Goal: Task Accomplishment & Management: Manage account settings

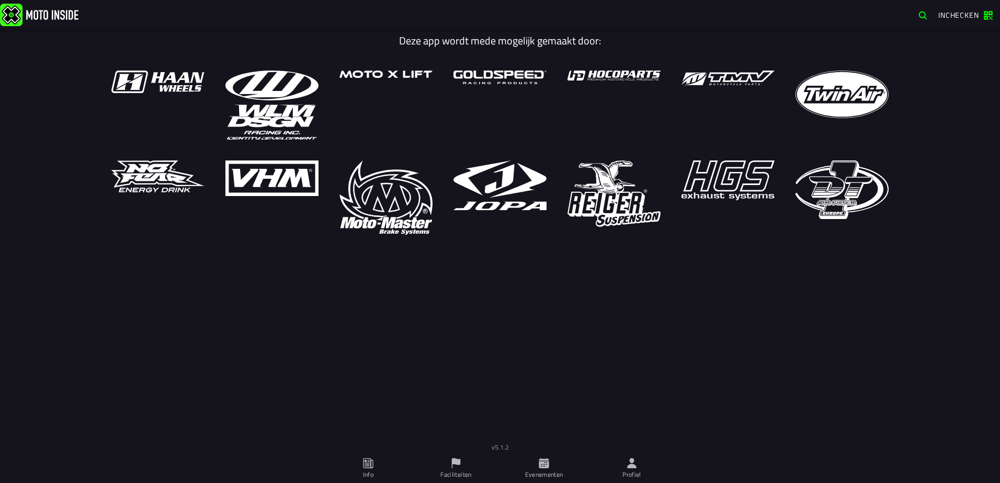
click at [629, 464] on icon at bounding box center [632, 464] width 12 height 12
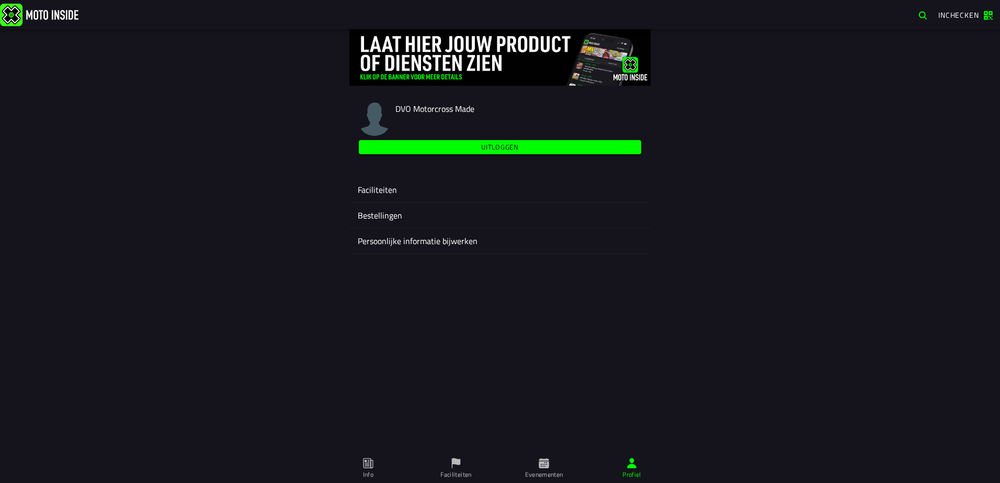
click at [370, 190] on ion-label "Faciliteiten" at bounding box center [500, 190] width 285 height 13
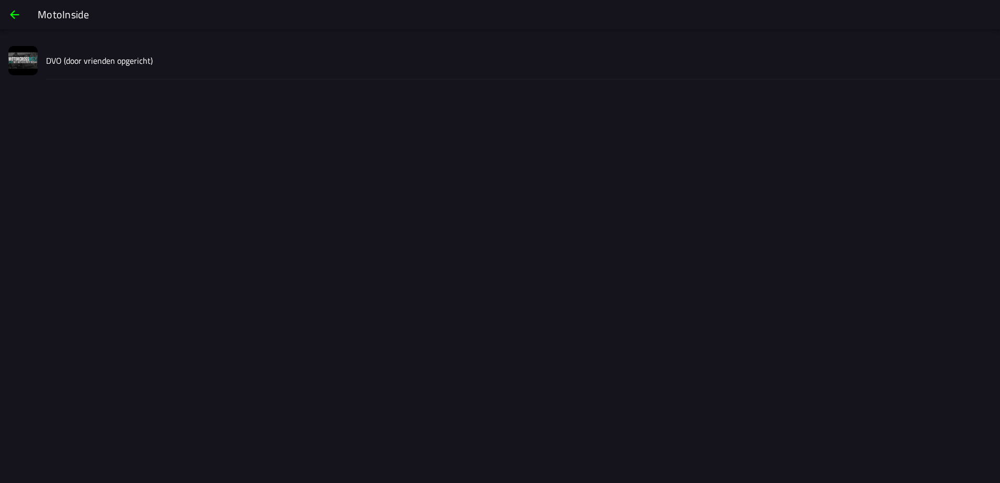
click at [0, 0] on slot "DVO (door vrienden opgericht)" at bounding box center [0, 0] width 0 height 0
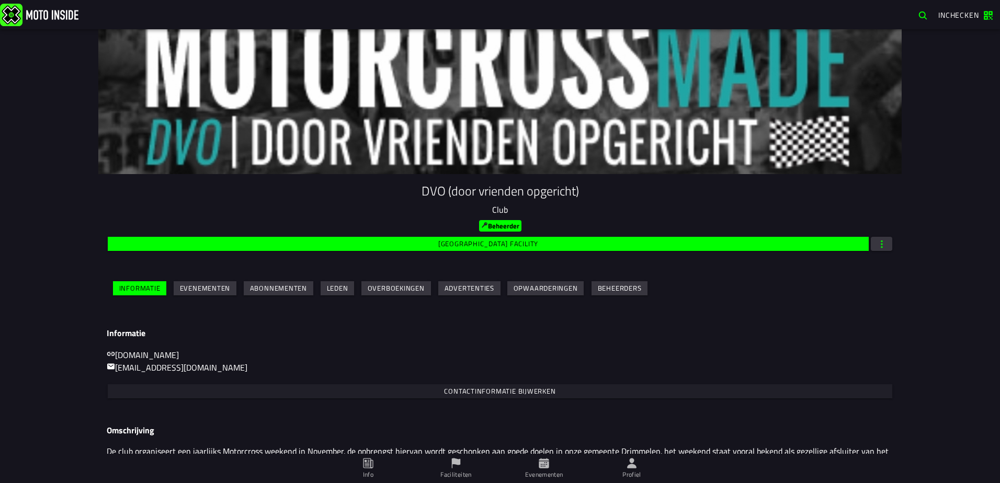
click at [0, 0] on slot "Evenementen" at bounding box center [0, 0] width 0 height 0
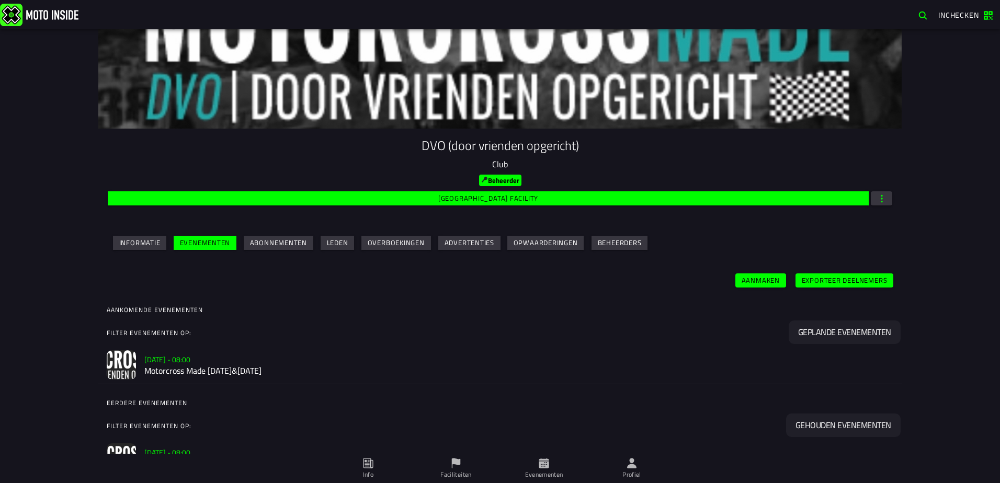
scroll to position [111, 0]
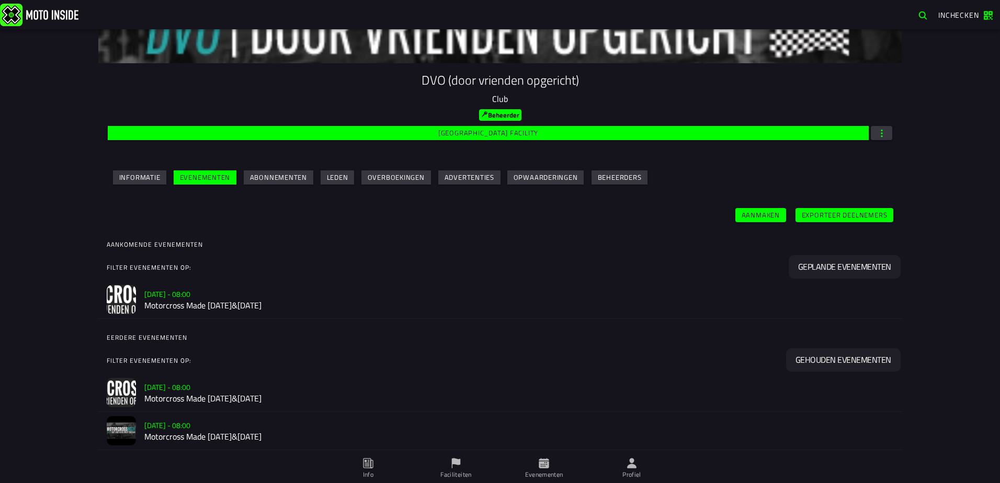
click at [303, 305] on h2 "Motorcross Made [DATE]&[DATE]" at bounding box center [518, 305] width 749 height 10
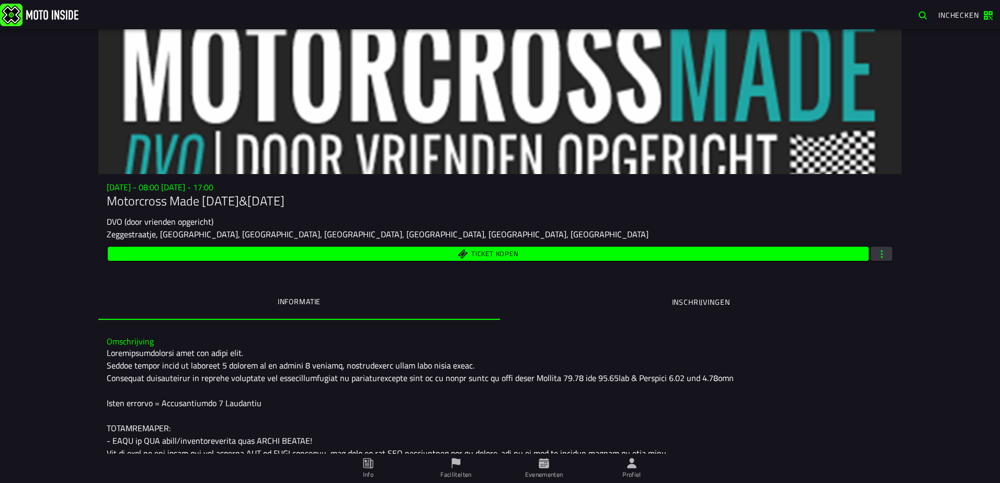
click at [878, 257] on span "button" at bounding box center [881, 254] width 9 height 10
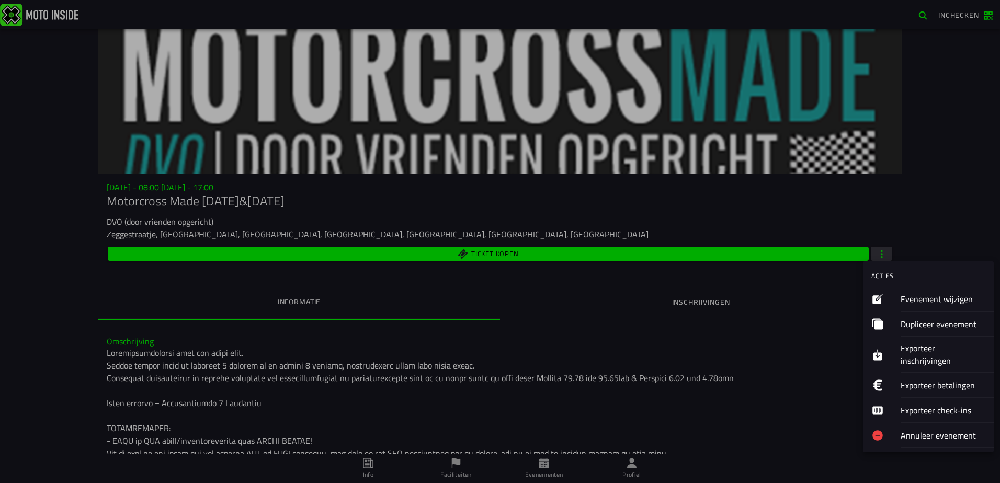
click at [937, 298] on ion-label "Evenement wijzigen" at bounding box center [943, 298] width 85 height 13
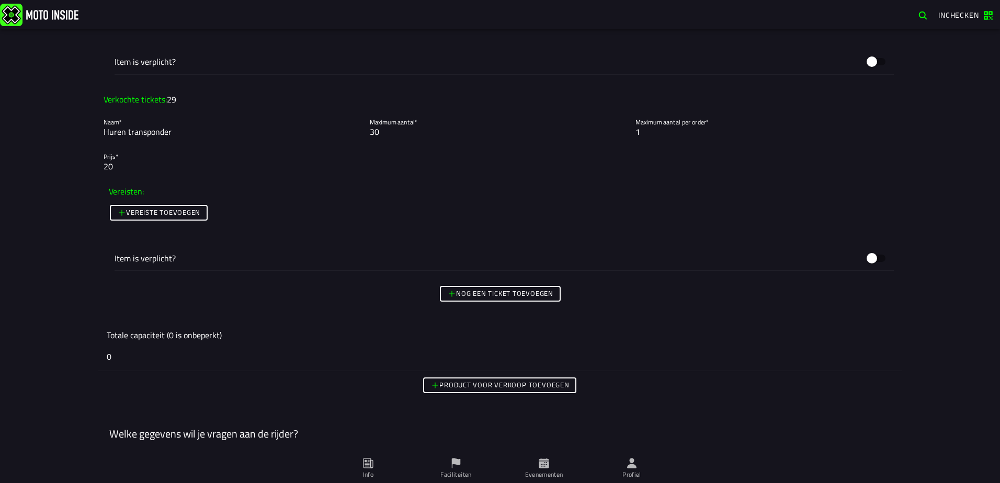
scroll to position [4498, 0]
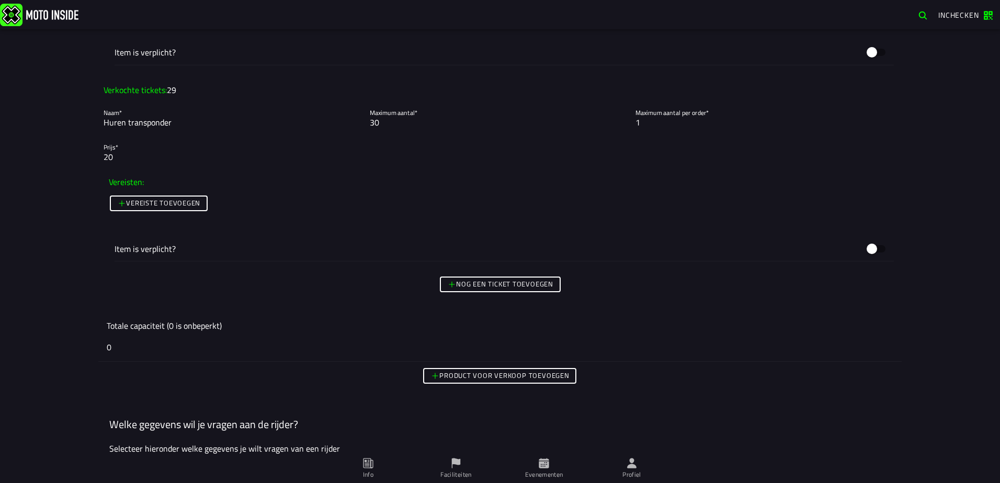
click at [392, 124] on input "30" at bounding box center [500, 122] width 261 height 13
type input "29"
click at [625, 126] on input "29" at bounding box center [500, 122] width 261 height 13
click at [570, 178] on ion-col "Vereisten:" at bounding box center [500, 182] width 788 height 18
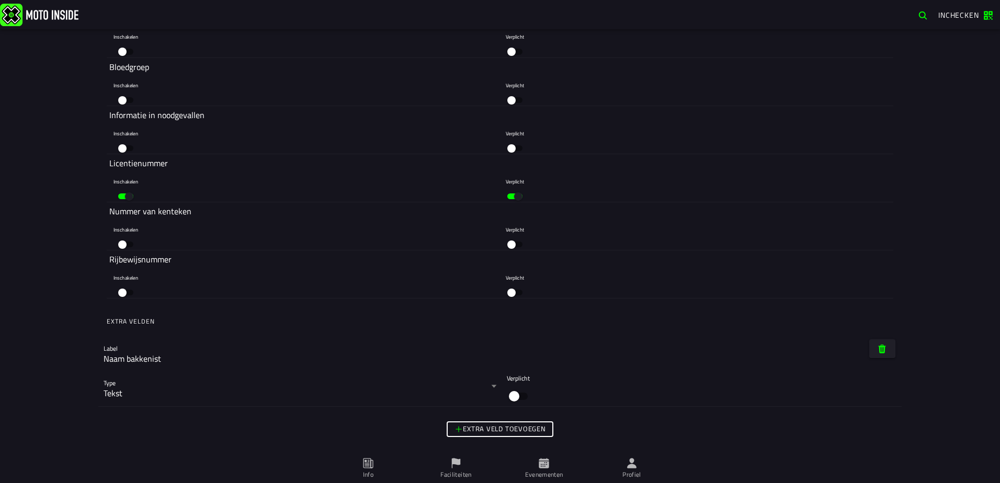
scroll to position [5821, 0]
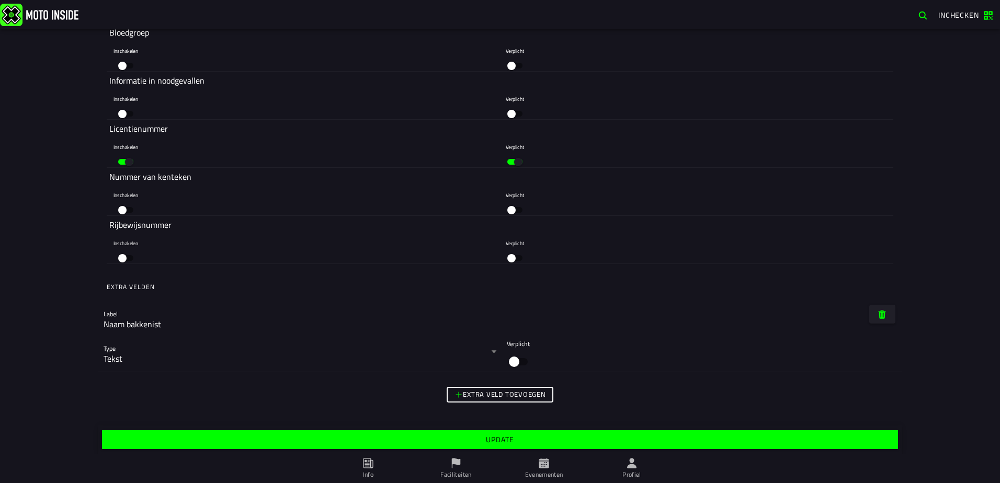
click at [516, 440] on span "Update" at bounding box center [500, 439] width 780 height 7
